Goal: Find specific page/section: Find specific page/section

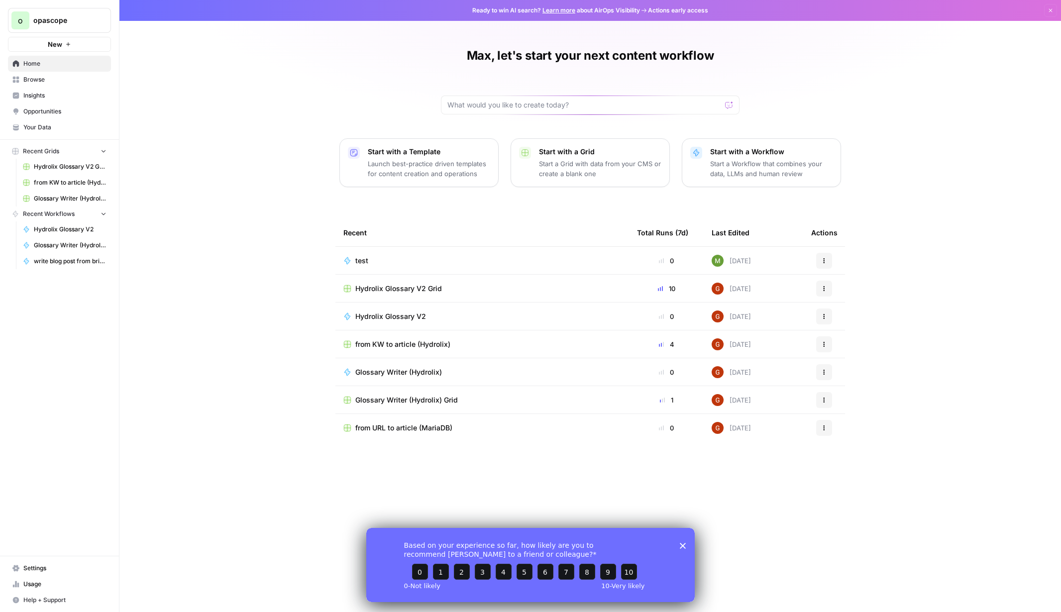
click at [67, 130] on span "Your Data" at bounding box center [64, 127] width 83 height 9
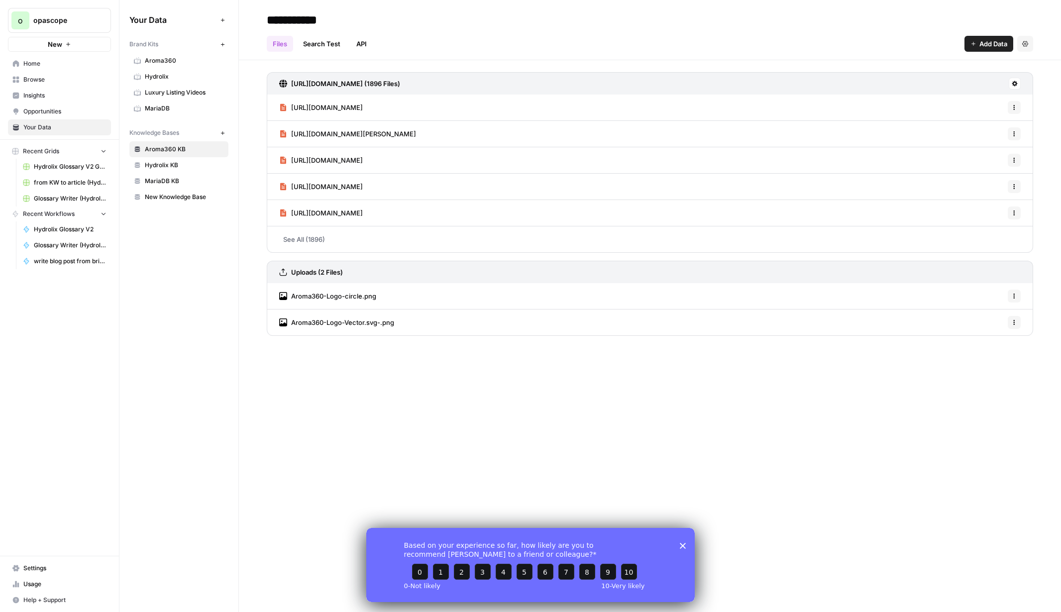
click at [167, 56] on span "Aroma360" at bounding box center [184, 60] width 79 height 9
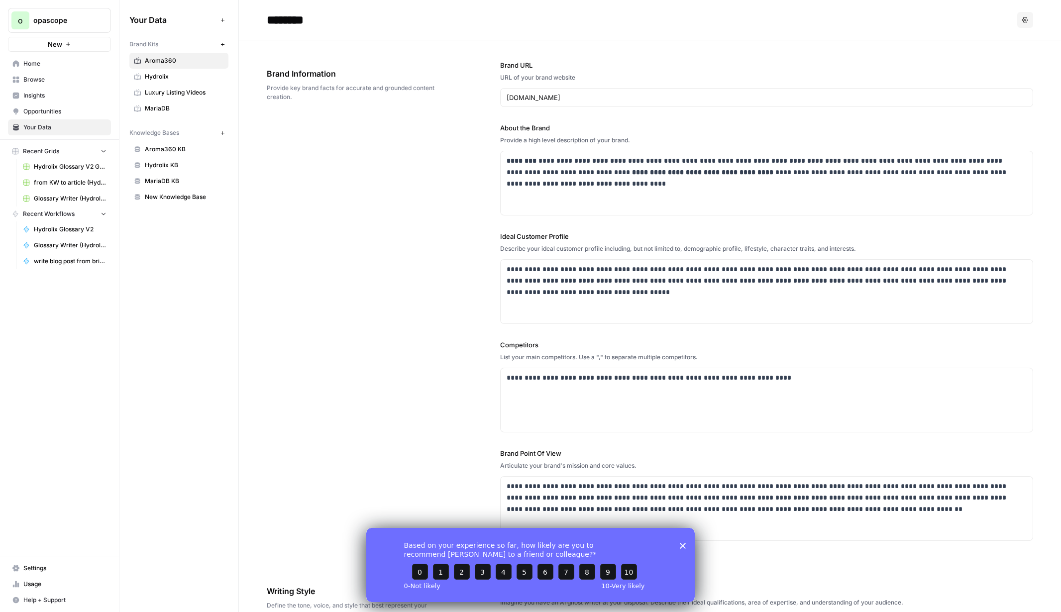
click at [676, 544] on div "Based on your experience so far, how likely are you to recommend [PERSON_NAME] …" at bounding box center [530, 565] width 329 height 74
click at [681, 545] on icon "Close survey" at bounding box center [683, 546] width 6 height 6
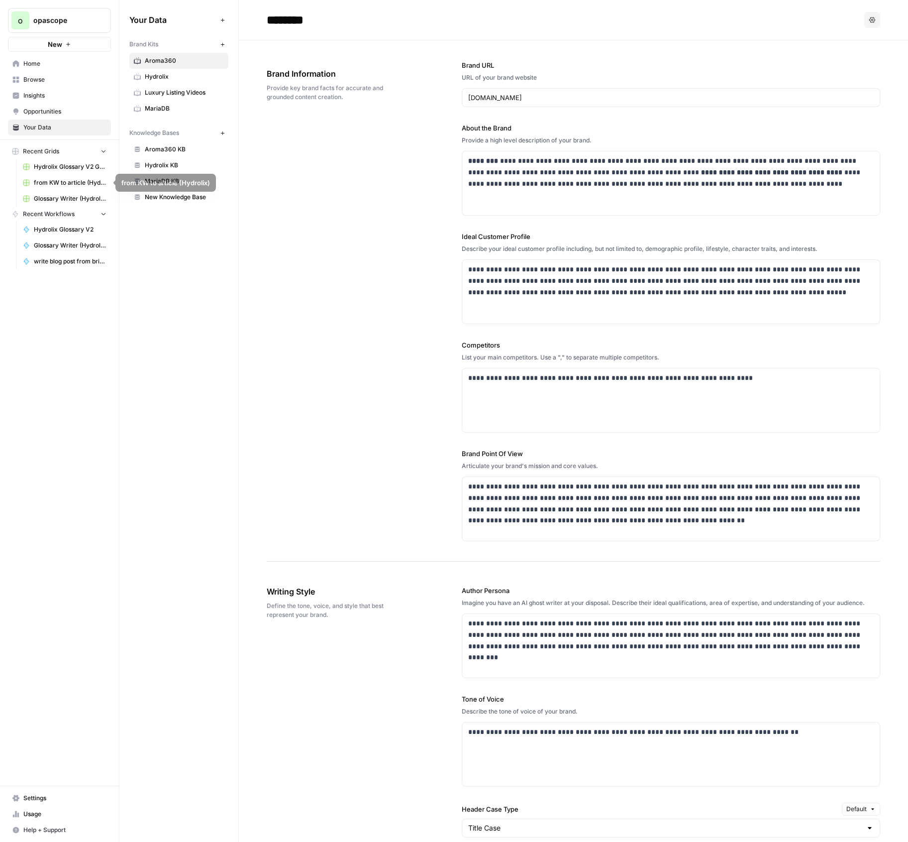
click at [66, 172] on link "Hydrolix Glossary V2 Grid" at bounding box center [64, 167] width 93 height 16
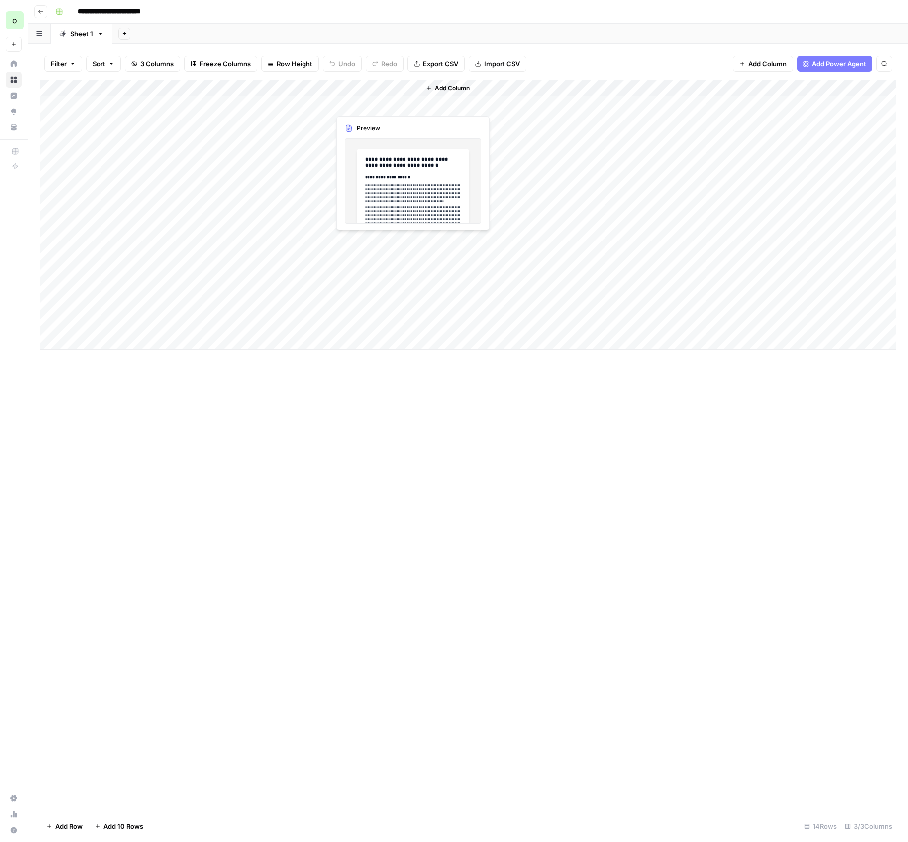
click at [366, 107] on div "Add Column" at bounding box center [468, 215] width 856 height 270
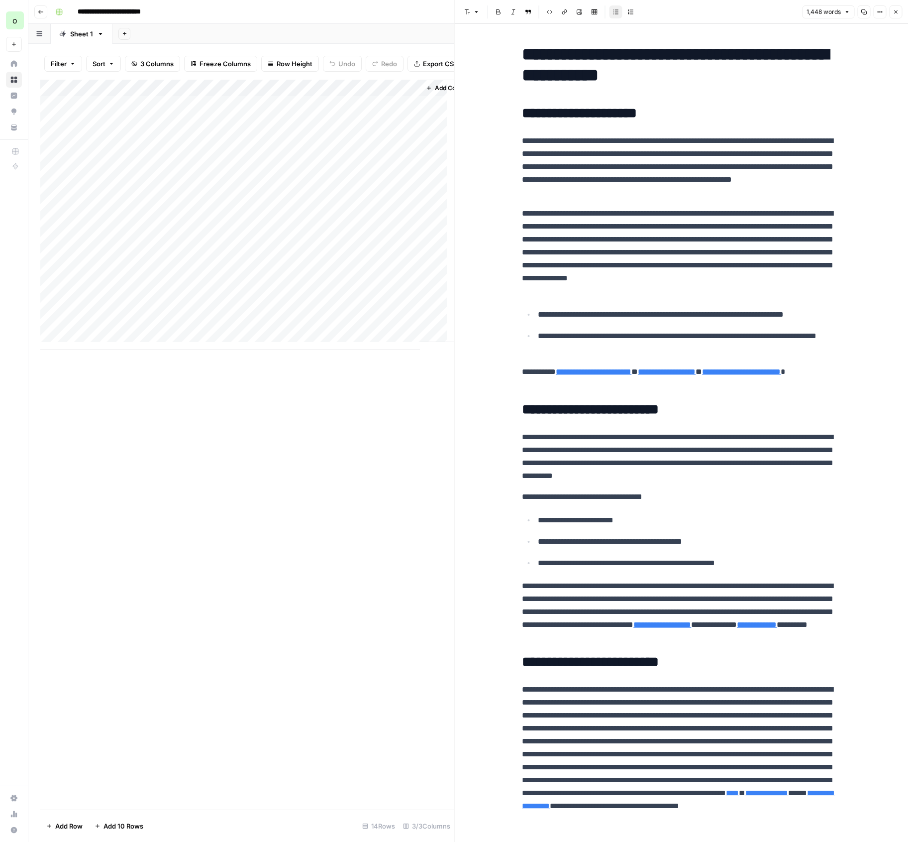
click at [891, 9] on button "Close" at bounding box center [895, 11] width 13 height 13
